Goal: Find specific page/section: Find specific page/section

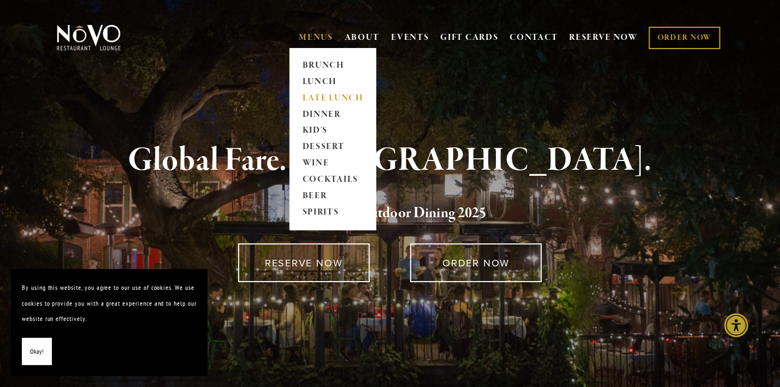
click at [332, 96] on link "LATE LUNCH" at bounding box center [333, 98] width 68 height 16
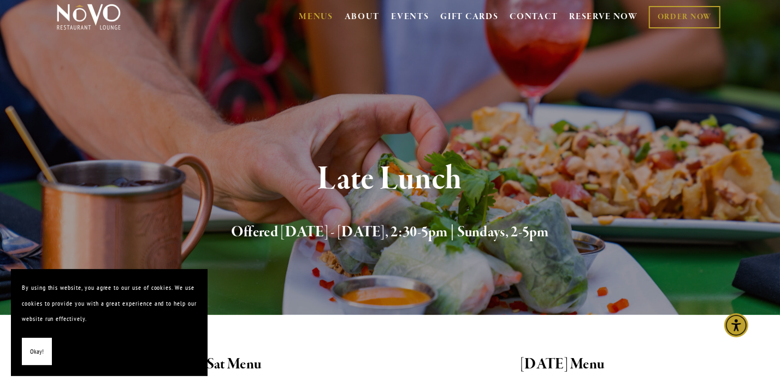
scroll to position [22, 0]
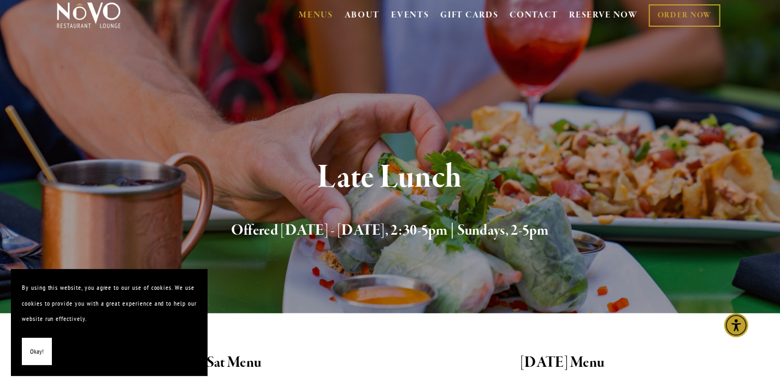
click at [35, 342] on button "Okay!" at bounding box center [37, 352] width 30 height 28
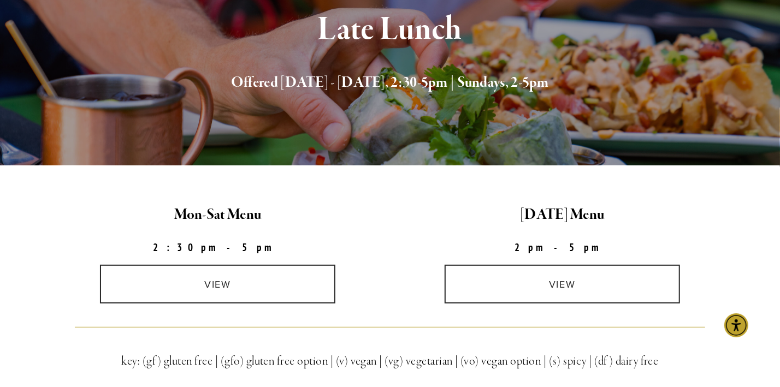
scroll to position [169, 0]
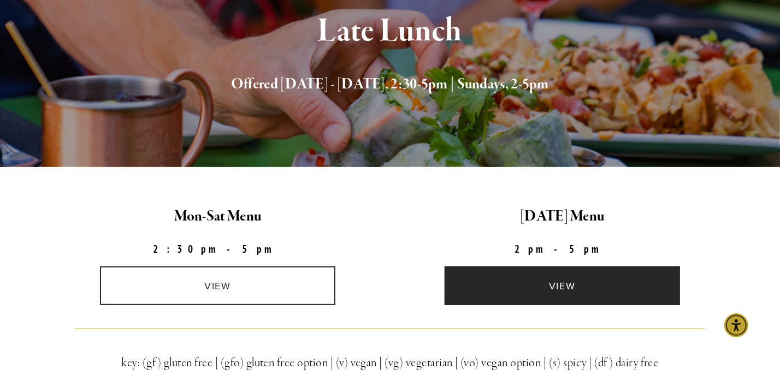
click at [566, 283] on link "view" at bounding box center [561, 285] width 235 height 39
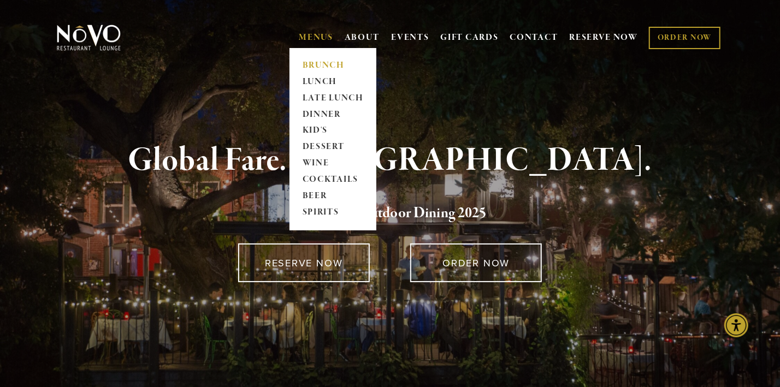
click at [310, 63] on link "BRUNCH" at bounding box center [333, 65] width 68 height 16
